Goal: Information Seeking & Learning: Find specific fact

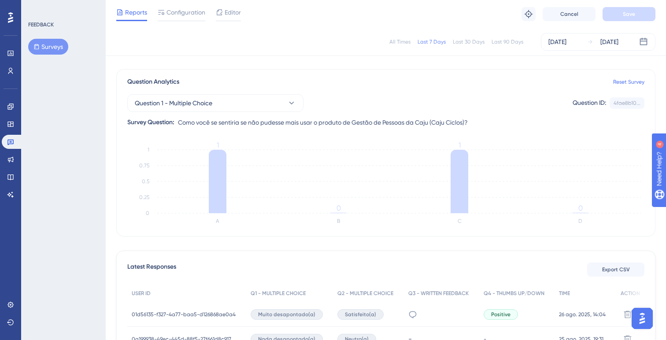
scroll to position [144, 0]
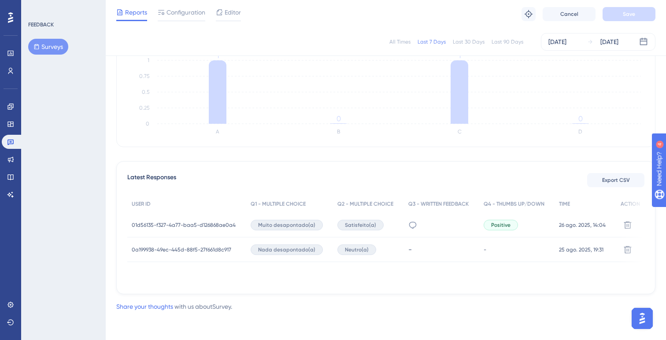
click at [168, 217] on div "01d56135-f327-4a77-baa5-d126868ae0a4 01d56135-f327-4a77-baa5-d126868ae0a4" at bounding box center [184, 225] width 104 height 25
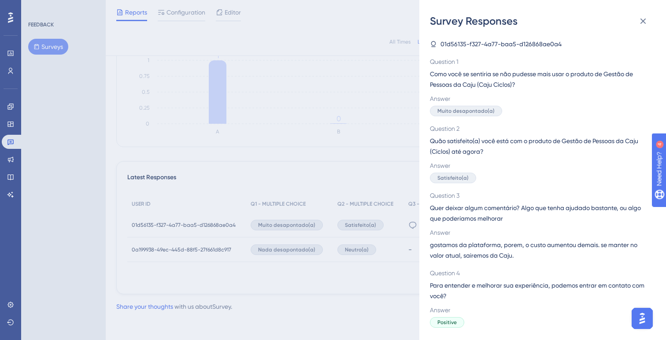
click at [0, 0] on div "Survey Responses 01d56135-f327-4a77-baa5-d126868ae0a4 Question 1 Como você se s…" at bounding box center [0, 0] width 0 height 0
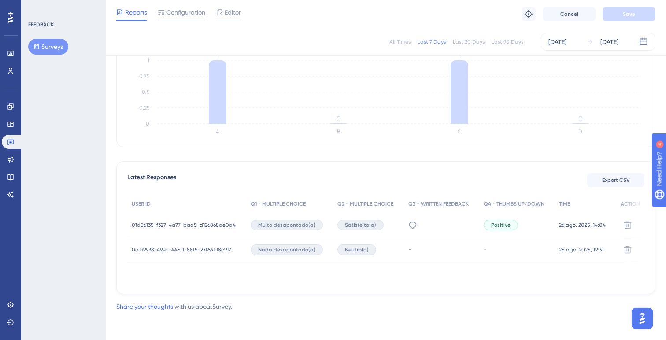
click at [173, 226] on span "01d56135-f327-4a77-baa5-d126868ae0a4" at bounding box center [184, 225] width 104 height 7
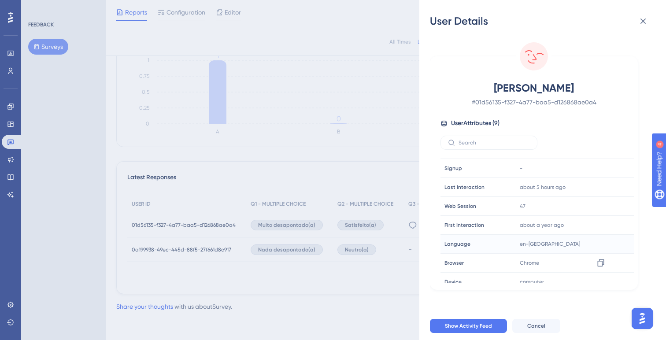
scroll to position [0, 0]
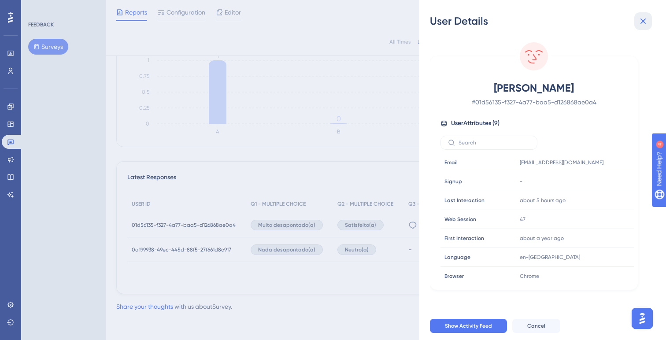
click at [642, 20] on icon at bounding box center [643, 21] width 11 height 11
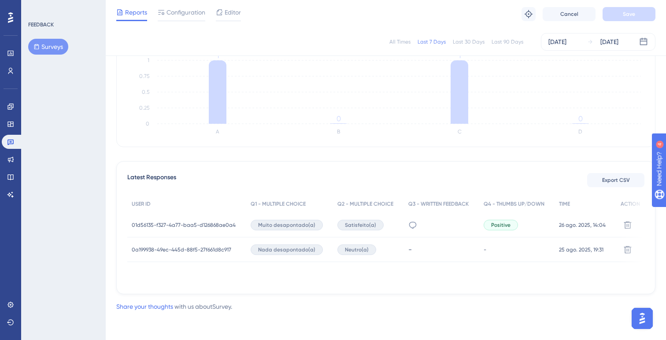
click at [168, 227] on span "01d56135-f327-4a77-baa5-d126868ae0a4" at bounding box center [184, 225] width 104 height 7
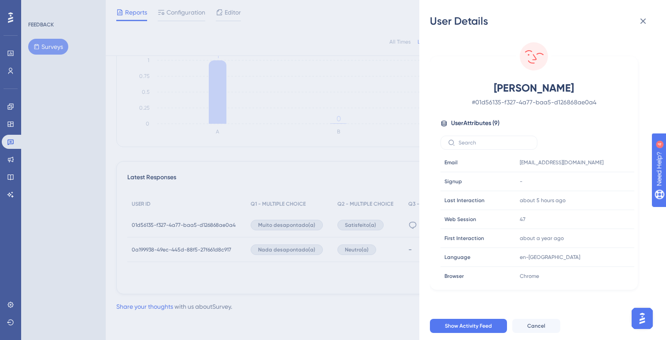
drag, startPoint x: 609, startPoint y: 85, endPoint x: 464, endPoint y: 87, distance: 144.5
click at [464, 87] on span "Livia Alves Gouvêa De Paula" at bounding box center [533, 88] width 155 height 14
copy span "Livia Alves Gouvêa De Paula"
click at [0, 0] on div "User Details Livia Alves Gouvêa De Paula # 01d56135-f327-4a77-baa5-d126868ae0a4…" at bounding box center [0, 0] width 0 height 0
